Goal: Navigation & Orientation: Find specific page/section

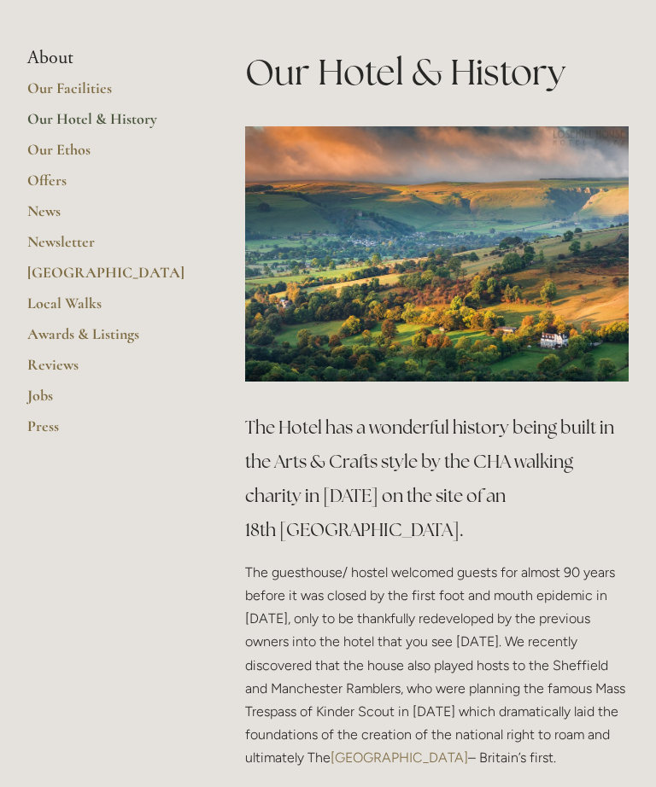
scroll to position [395, 0]
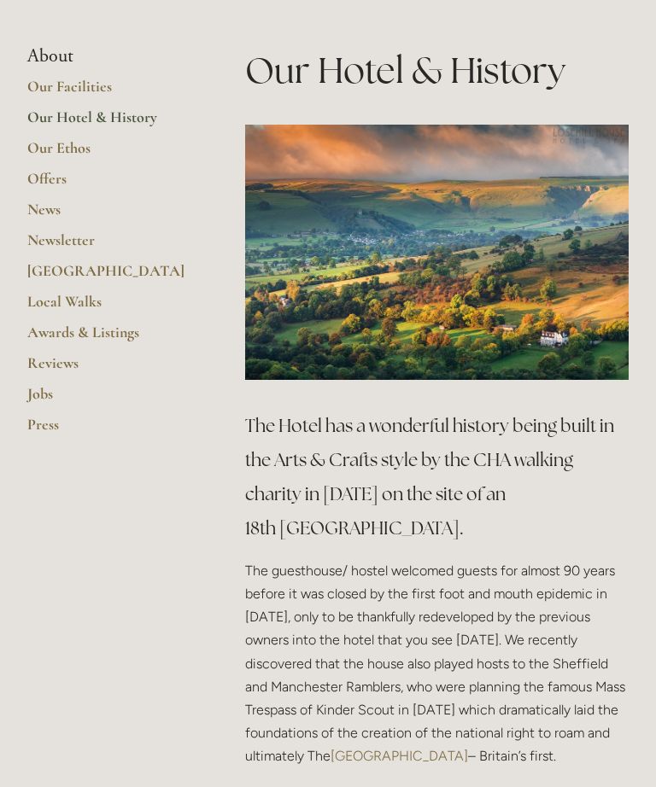
click at [135, 133] on link "Our Hotel & History" at bounding box center [108, 123] width 163 height 31
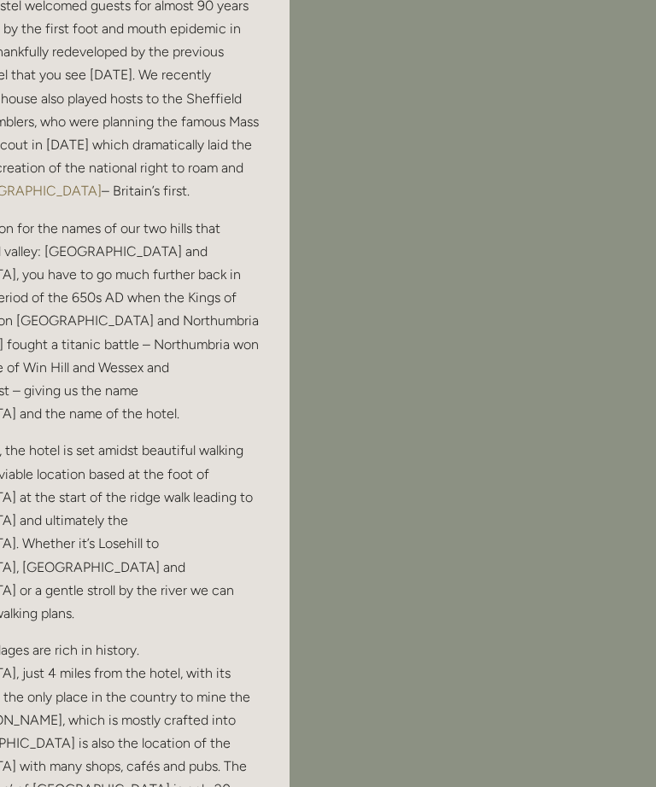
scroll to position [810, 364]
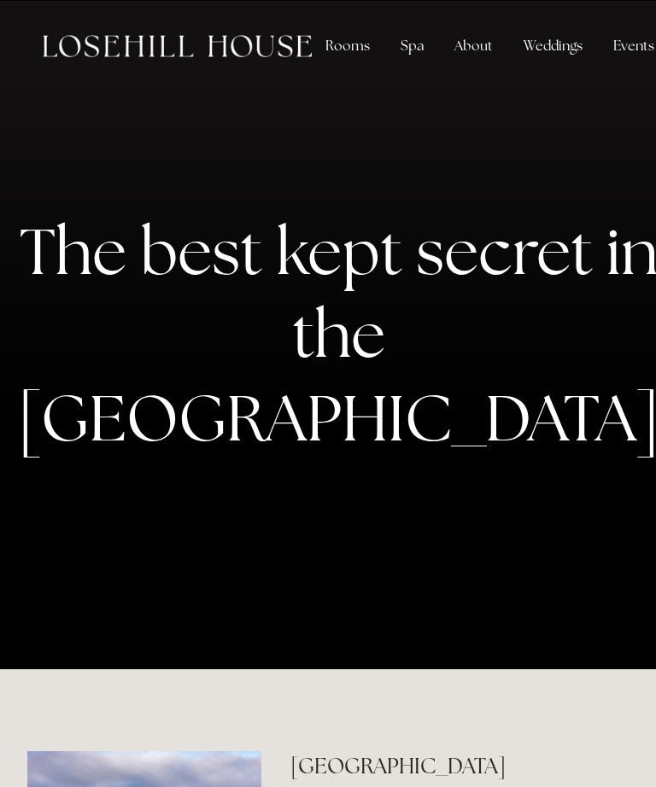
click at [359, 41] on div "Rooms" at bounding box center [348, 46] width 72 height 34
click at [341, 41] on div "Rooms" at bounding box center [348, 46] width 72 height 34
click at [347, 50] on div "Rooms" at bounding box center [348, 46] width 72 height 34
click at [326, 51] on div "Rooms" at bounding box center [348, 46] width 72 height 34
click at [353, 55] on div "Rooms" at bounding box center [348, 46] width 72 height 34
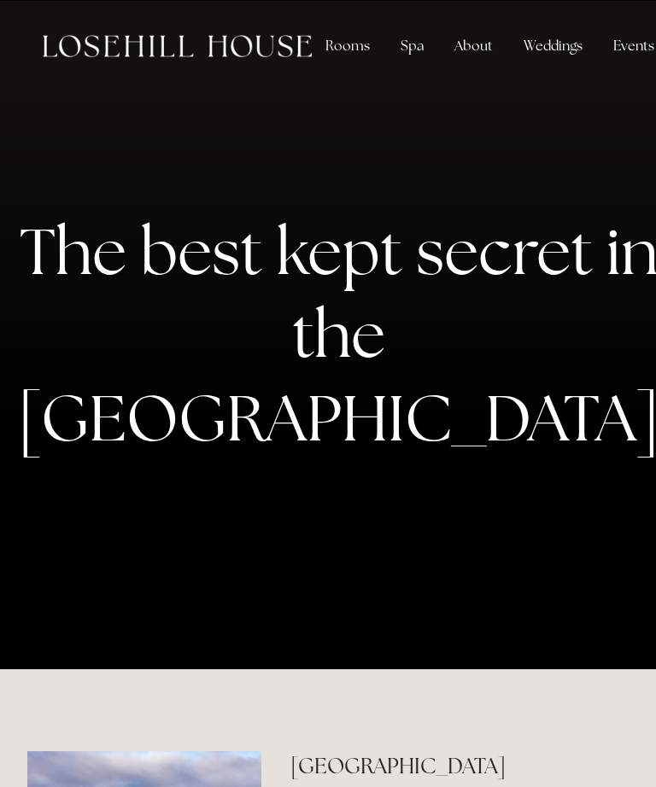
click at [350, 53] on div "Rooms" at bounding box center [348, 46] width 72 height 34
click at [369, 40] on div "Rooms" at bounding box center [348, 46] width 72 height 34
click at [359, 55] on div "Rooms" at bounding box center [348, 46] width 72 height 34
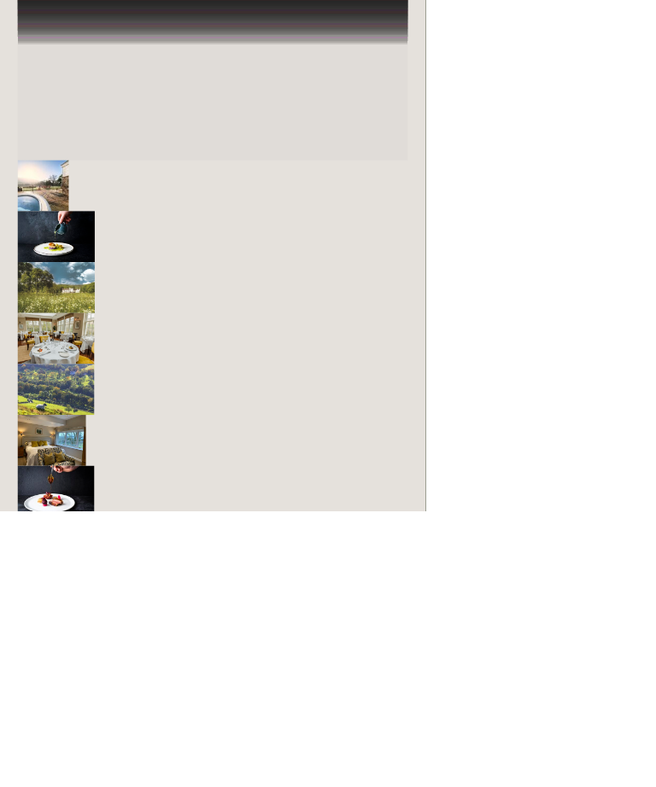
scroll to position [3353, 0]
click at [84, 561] on img "Slide 4" at bounding box center [86, 521] width 118 height 79
click at [93, 639] on img "Slide 5" at bounding box center [86, 600] width 118 height 79
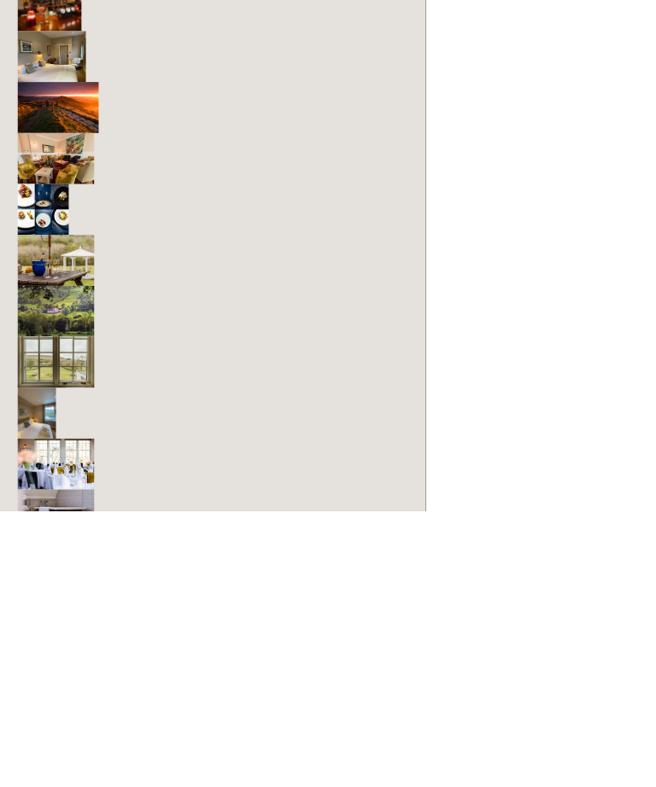
scroll to position [4339, 0]
click at [132, 439] on img "Slide 15" at bounding box center [86, 399] width 118 height 79
click at [101, 439] on img "Slide 15" at bounding box center [86, 399] width 118 height 79
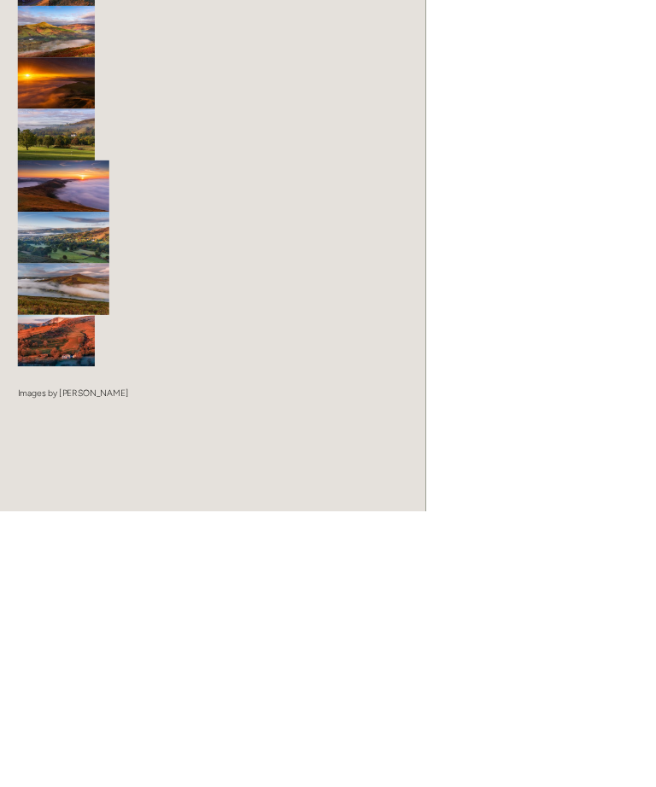
scroll to position [6441, 0]
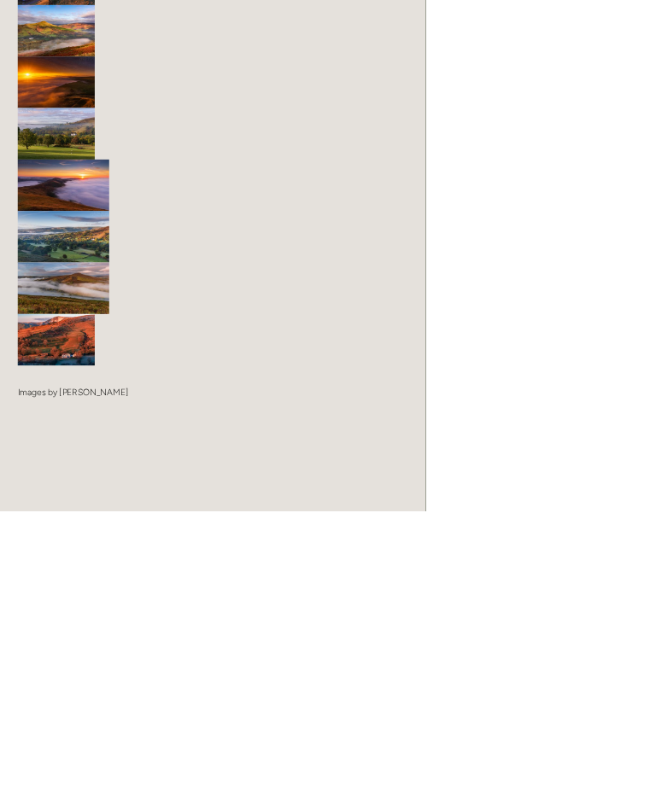
click at [105, 563] on img "Slide 13" at bounding box center [86, 523] width 119 height 79
click at [137, 405] on img "Slide 11" at bounding box center [97, 364] width 141 height 79
click at [148, 325] on img "Slide 10" at bounding box center [97, 285] width 141 height 79
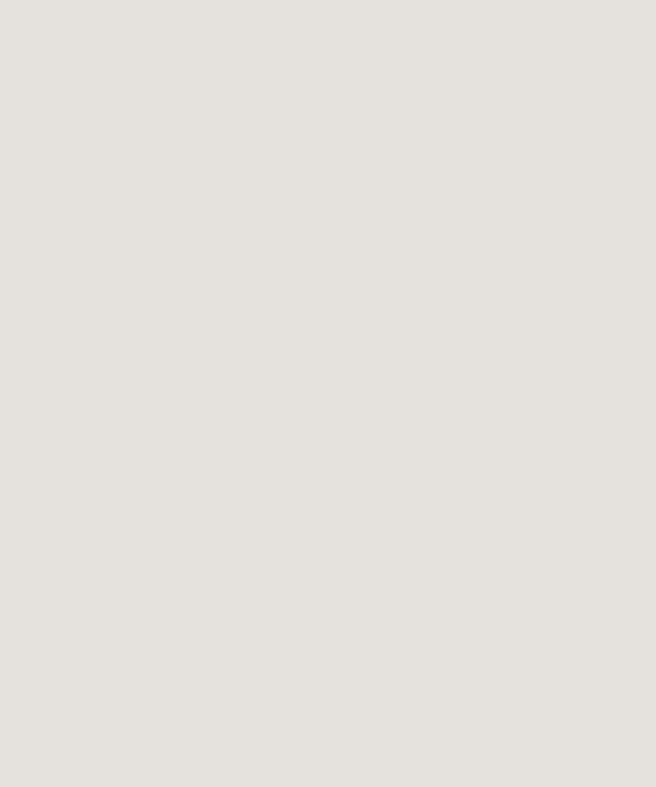
scroll to position [5326, 434]
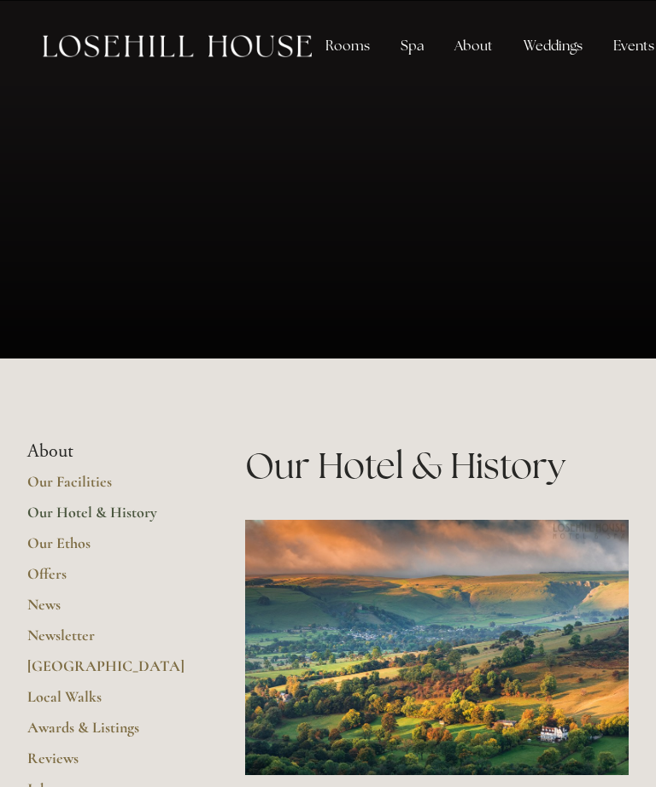
click at [358, 53] on div "Rooms" at bounding box center [348, 46] width 72 height 34
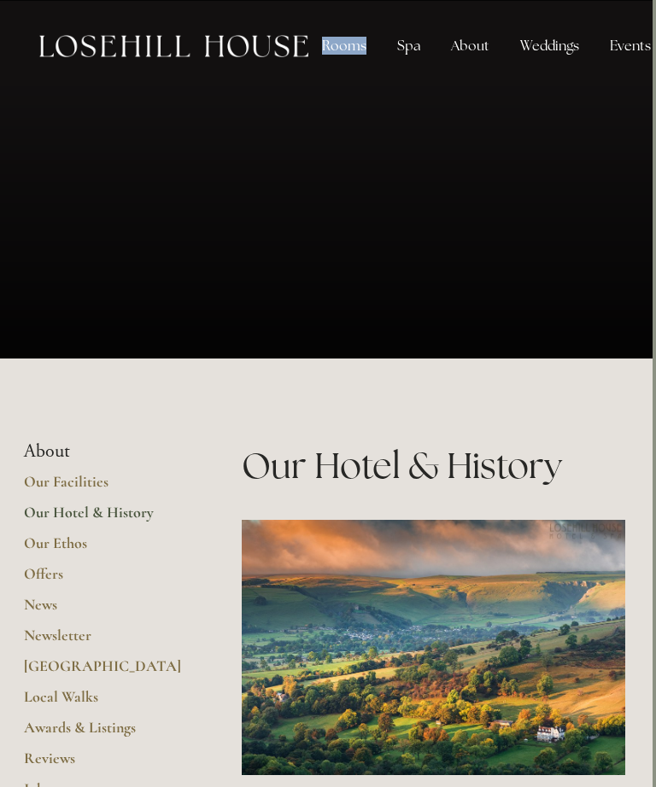
scroll to position [0, 3]
